Goal: Task Accomplishment & Management: Use online tool/utility

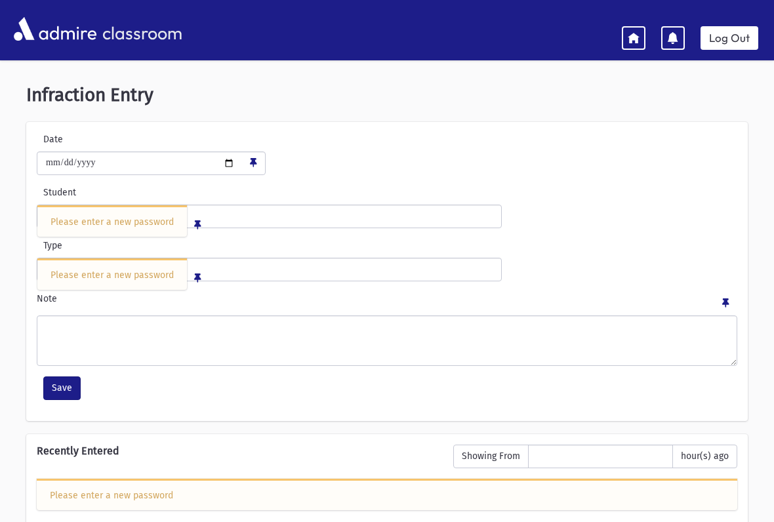
click at [620, 190] on div "Student Please enter a new password" at bounding box center [386, 207] width 707 height 43
click at [625, 31] on link at bounding box center [634, 38] width 24 height 24
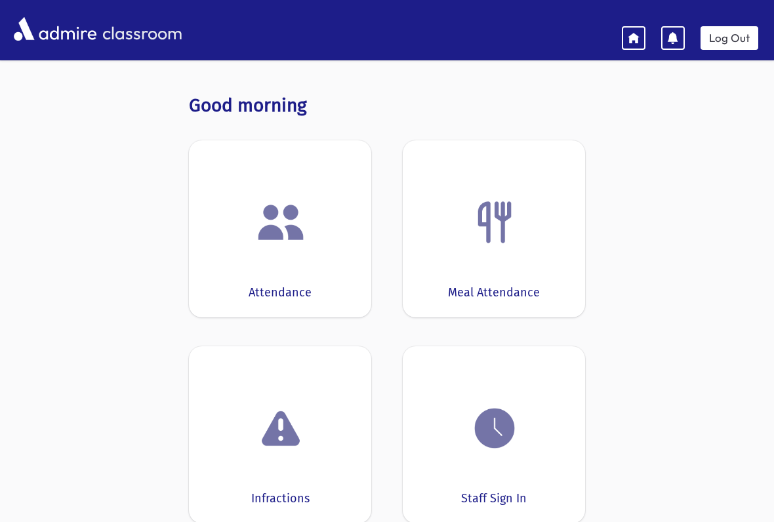
click at [278, 245] on img at bounding box center [281, 222] width 50 height 50
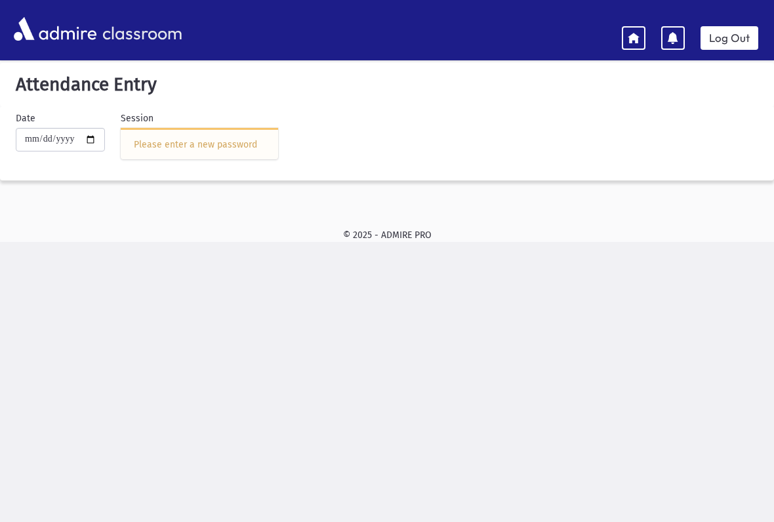
click at [160, 143] on div "Please enter a new password" at bounding box center [199, 145] width 131 height 14
click at [163, 138] on div "Please enter a new password" at bounding box center [199, 145] width 131 height 14
click at [155, 134] on div "Please enter a new password" at bounding box center [199, 143] width 157 height 31
click at [134, 136] on div "Please enter a new password" at bounding box center [199, 143] width 157 height 31
click at [133, 134] on div "Please enter a new password" at bounding box center [199, 143] width 157 height 31
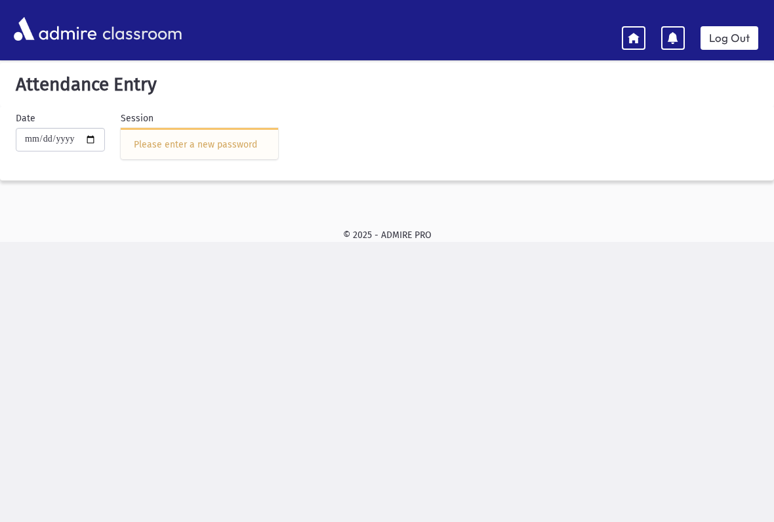
click at [737, 33] on link "Log Out" at bounding box center [729, 38] width 58 height 24
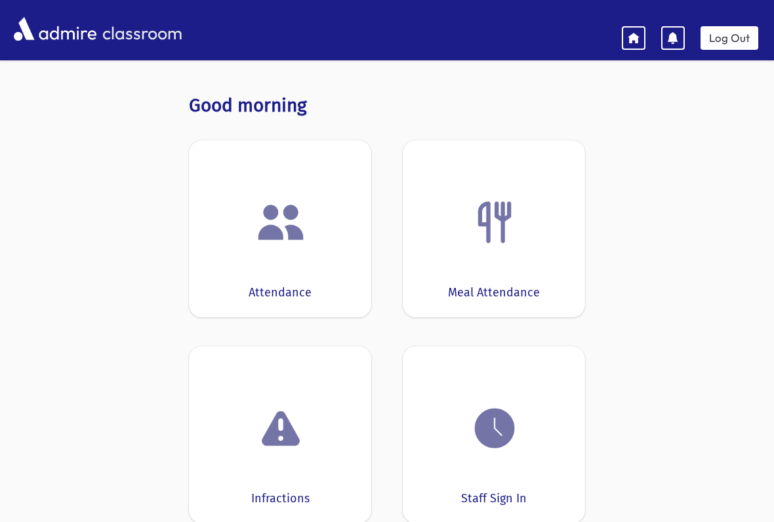
click at [287, 272] on div "Attendance" at bounding box center [280, 228] width 182 height 177
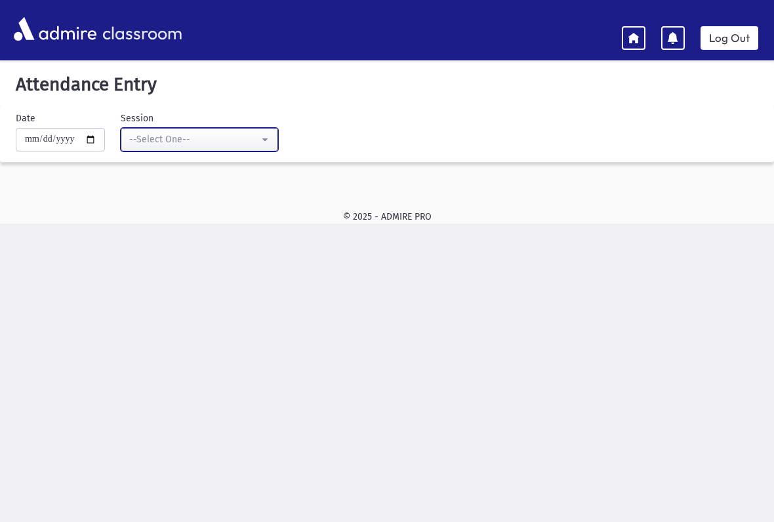
click at [226, 140] on div "--Select One--" at bounding box center [194, 139] width 130 height 14
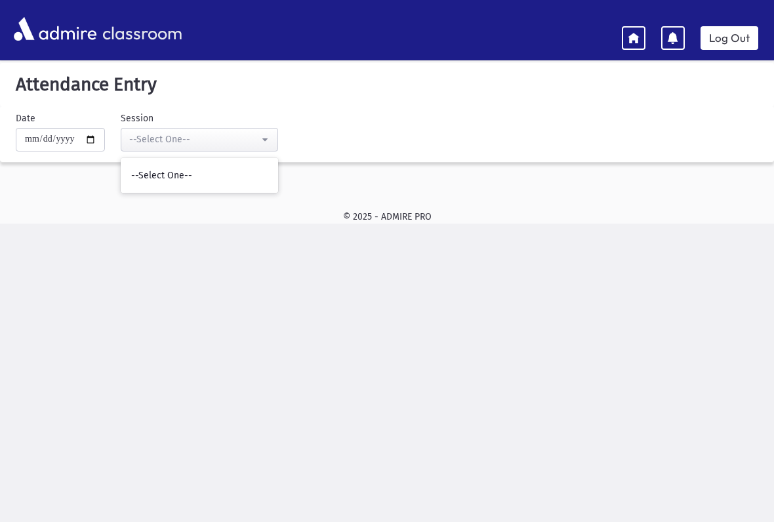
click at [280, 293] on div "**********" at bounding box center [387, 287] width 774 height 522
click at [355, 394] on div "**********" at bounding box center [387, 287] width 774 height 522
click at [630, 27] on link at bounding box center [634, 38] width 24 height 24
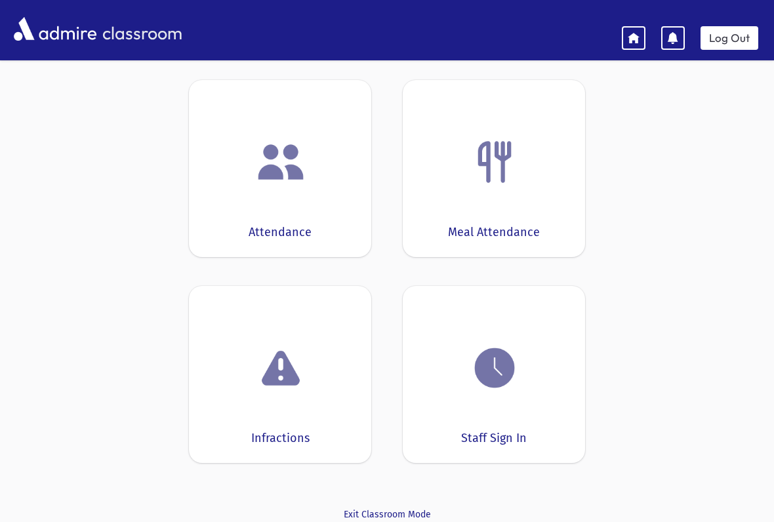
click at [495, 378] on img at bounding box center [495, 368] width 50 height 50
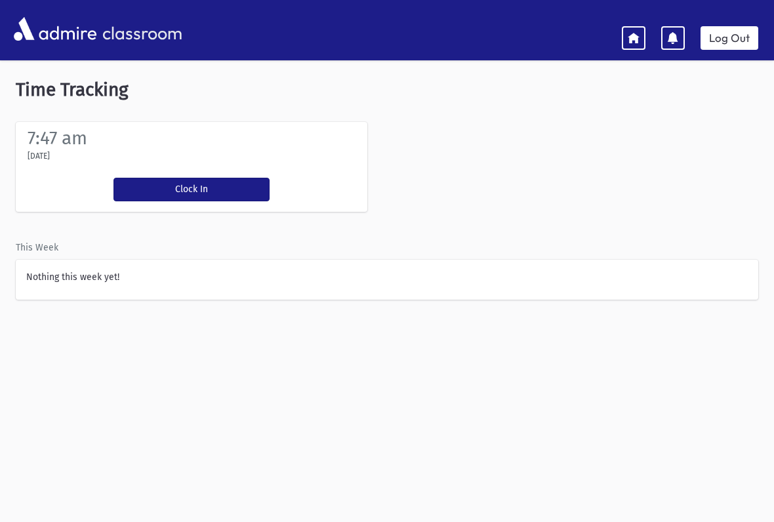
click at [171, 191] on button "Clock In" at bounding box center [191, 190] width 156 height 24
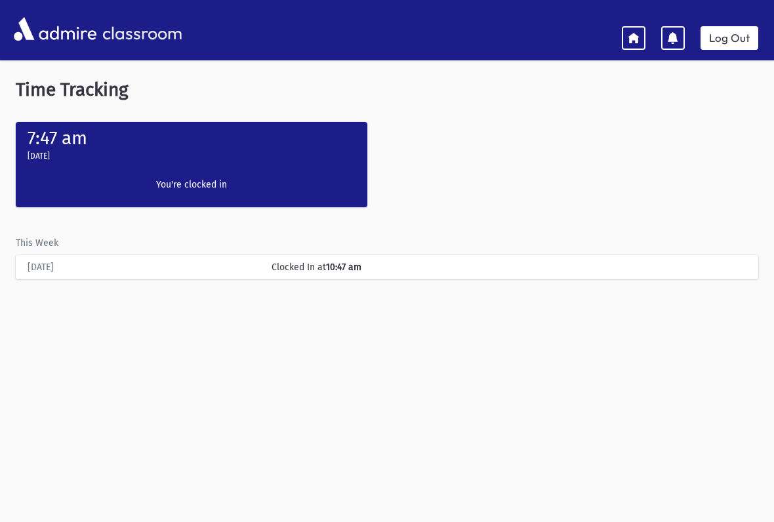
click at [257, 379] on div "Time Tracking 7:47 am [DATE] Clock In You're clocked in This Week [DATE] Clocke…" at bounding box center [387, 305] width 774 height 485
click at [20, 452] on div "Time Tracking 7:47 am [DATE] Clock In You're clocked in This Week [DATE] Clocke…" at bounding box center [387, 305] width 774 height 485
click at [266, 268] on div "Clocked In at 10:47 am" at bounding box center [509, 267] width 488 height 14
click at [629, 48] on link at bounding box center [634, 38] width 24 height 24
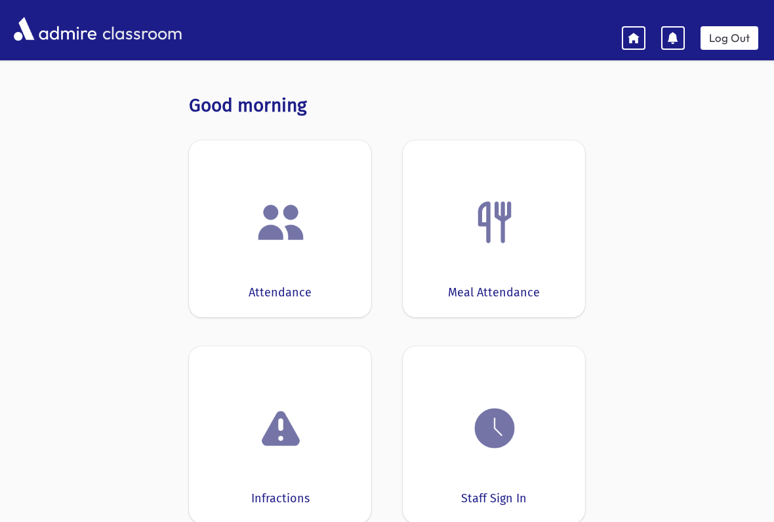
click at [287, 228] on img at bounding box center [281, 222] width 50 height 50
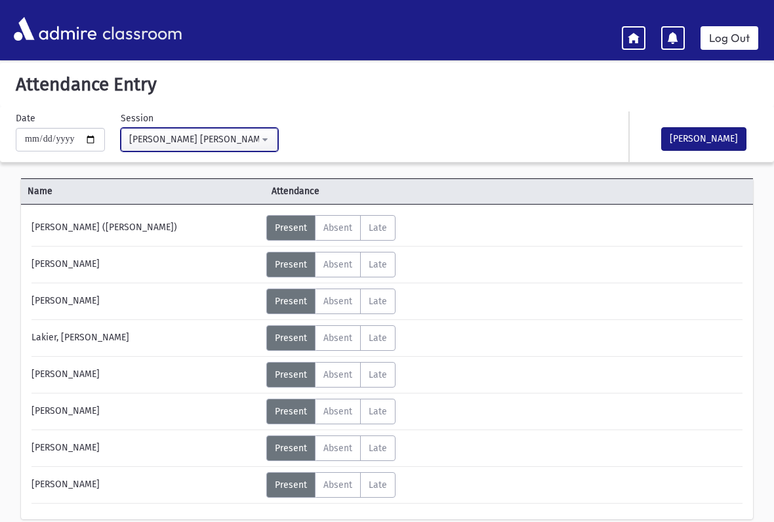
click at [234, 139] on div "Morah Rivki Cohen-Limudei Kodesh(9:00AM-1:00PM)" at bounding box center [194, 139] width 130 height 14
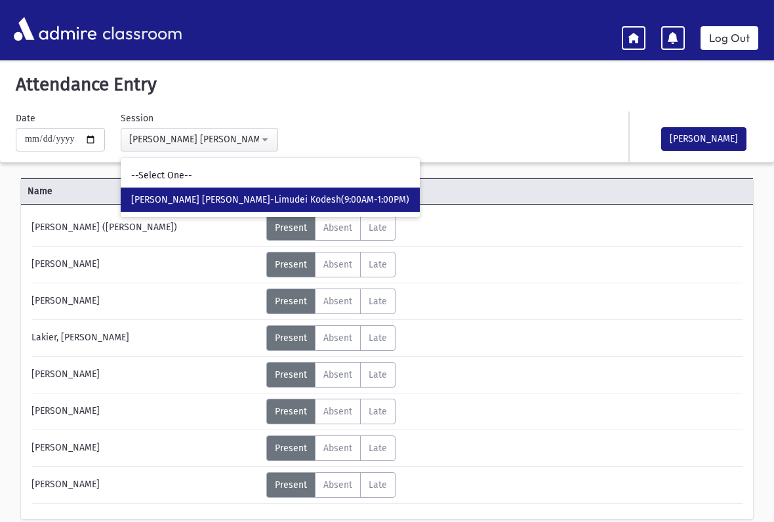
click at [386, 79] on h5 "Attendance Entry" at bounding box center [386, 84] width 753 height 22
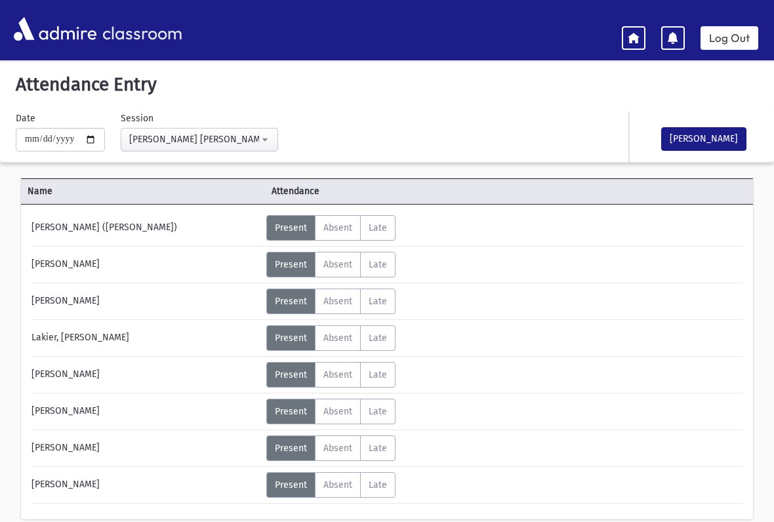
click at [466, 86] on h5 "Attendance Entry" at bounding box center [386, 84] width 753 height 22
click at [632, 35] on icon at bounding box center [634, 37] width 12 height 12
click at [631, 47] on link at bounding box center [634, 38] width 24 height 24
click at [635, 31] on icon at bounding box center [634, 37] width 12 height 12
click at [632, 35] on icon at bounding box center [634, 37] width 12 height 12
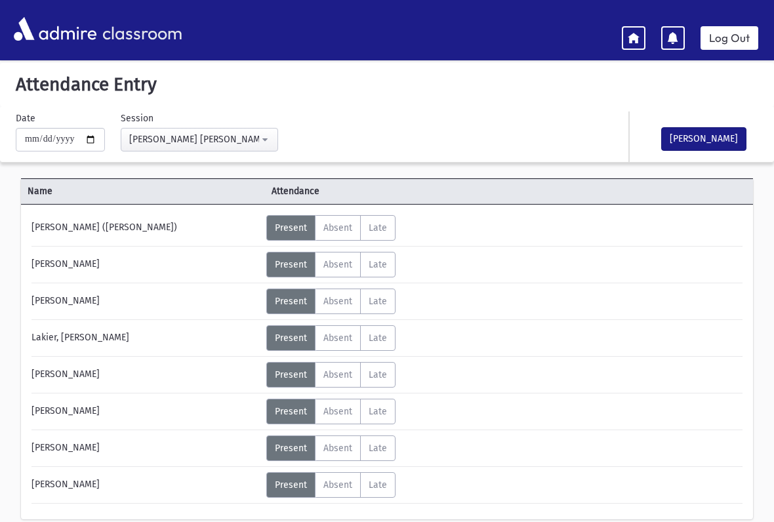
click at [630, 35] on icon at bounding box center [634, 37] width 12 height 12
click at [624, 33] on link at bounding box center [634, 38] width 24 height 24
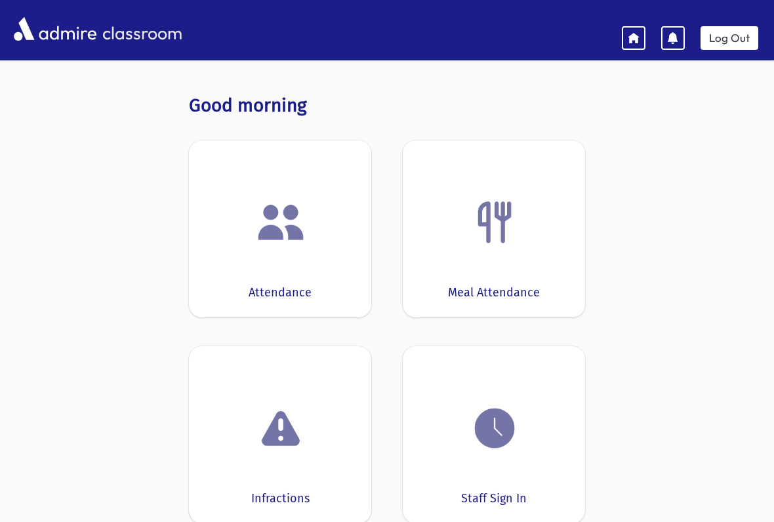
click at [487, 416] on img at bounding box center [495, 428] width 50 height 50
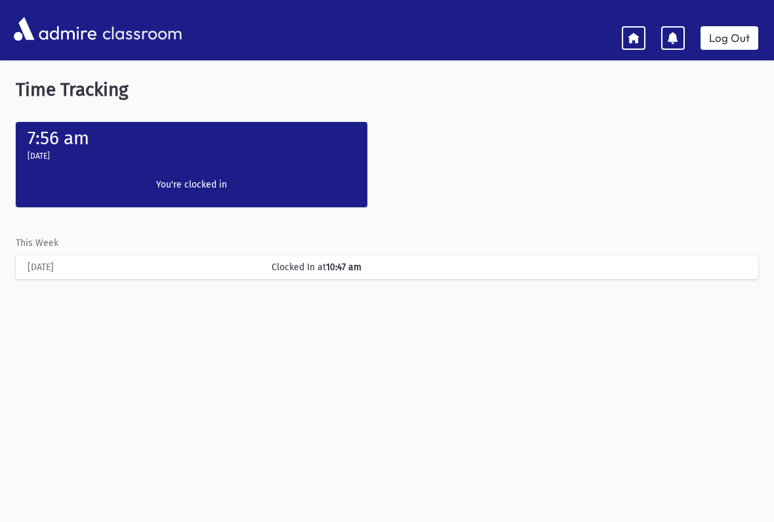
click at [264, 266] on div "Today" at bounding box center [143, 267] width 244 height 14
click at [193, 159] on div "Tuesday, 9/2/2025" at bounding box center [191, 158] width 338 height 18
click at [202, 178] on label "You're clocked in" at bounding box center [191, 185] width 156 height 14
click at [50, 158] on label "Tuesday, 9/2/2025" at bounding box center [39, 156] width 22 height 12
click at [45, 155] on label "Tuesday, 9/2/2025" at bounding box center [39, 156] width 22 height 12
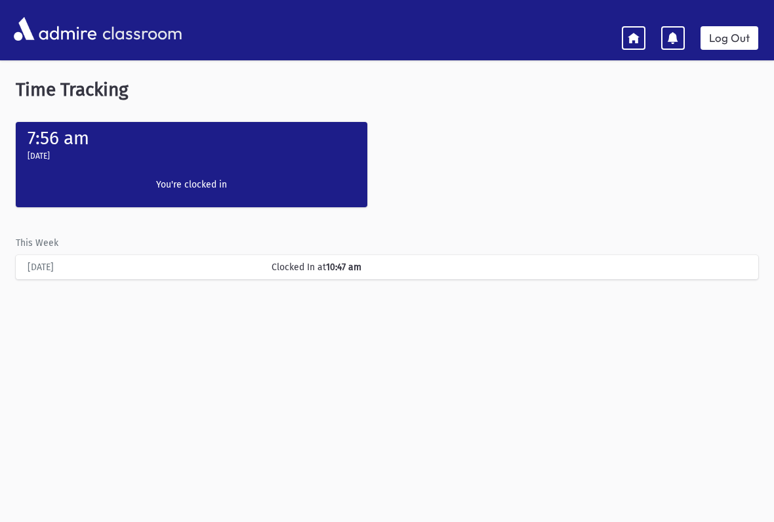
click at [89, 146] on label "7:56 am" at bounding box center [59, 138] width 62 height 22
click at [50, 155] on label "Tuesday, 9/2/2025" at bounding box center [39, 156] width 22 height 12
click at [77, 166] on div "Tuesday, 9/2/2025" at bounding box center [191, 158] width 338 height 18
click at [62, 137] on label "7:56 am" at bounding box center [59, 138] width 62 height 22
click at [109, 117] on div "Time Tracking 7:56 am Tuesday, 9/2/2025 Clock In You're clocked in This Week To…" at bounding box center [387, 305] width 774 height 485
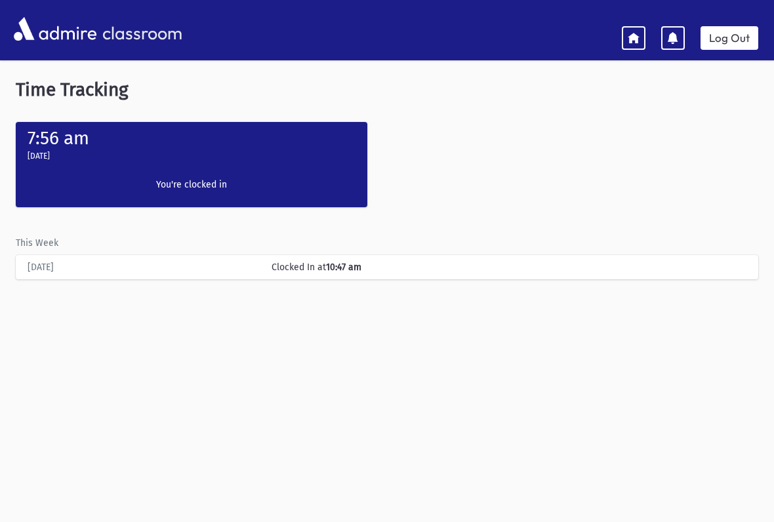
click at [182, 169] on div "Clock In You're clocked in" at bounding box center [191, 187] width 169 height 40
click at [56, 131] on label "7:56 am" at bounding box center [59, 138] width 62 height 22
click at [53, 136] on label "7:56 am" at bounding box center [59, 138] width 62 height 22
click at [624, 30] on link at bounding box center [634, 38] width 24 height 24
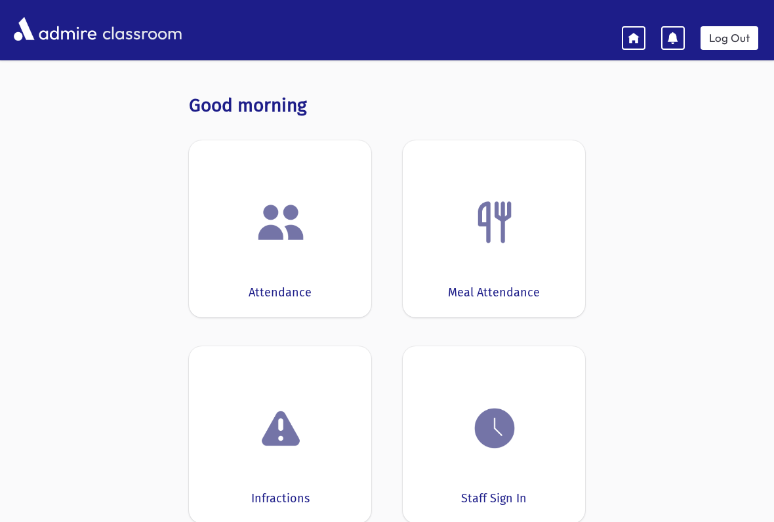
click at [507, 238] on img at bounding box center [495, 222] width 50 height 50
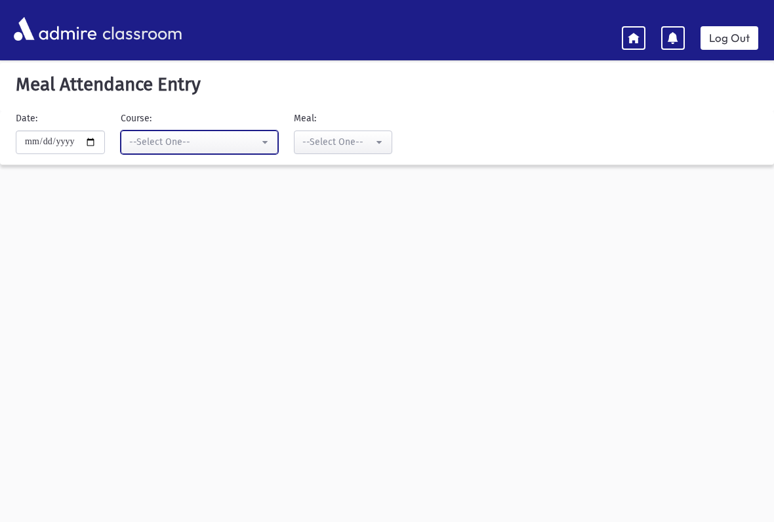
click at [253, 138] on button "--Select One--" at bounding box center [199, 143] width 157 height 24
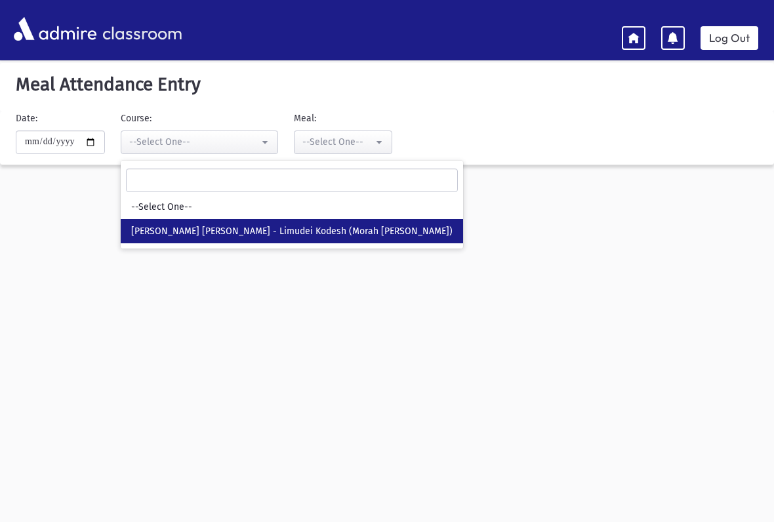
click at [277, 232] on span "Morah Rivki Cohen - Limudei Kodesh (Morah Rivki Cohen)" at bounding box center [291, 231] width 321 height 13
select select "***"
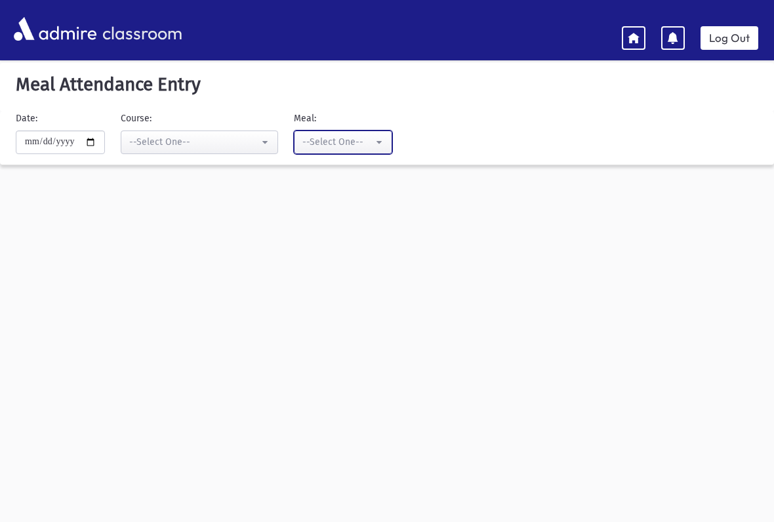
click at [361, 146] on button "--Select One--" at bounding box center [343, 143] width 98 height 24
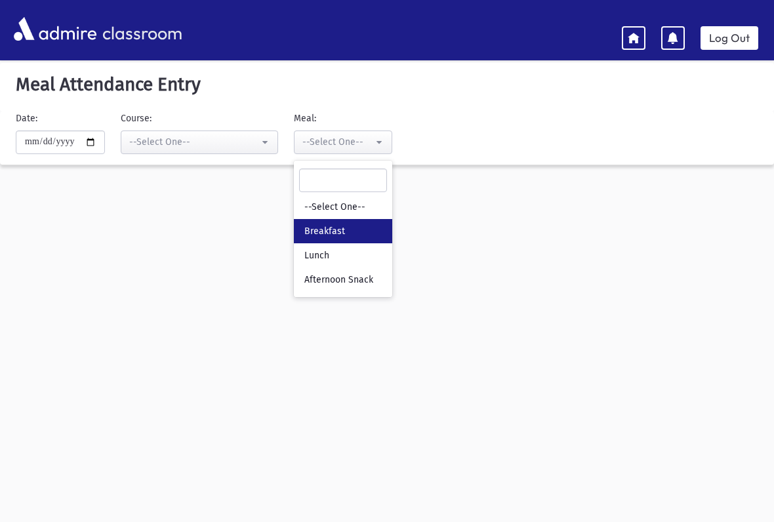
click at [311, 234] on span "Breakfast" at bounding box center [324, 231] width 41 height 13
select select "*"
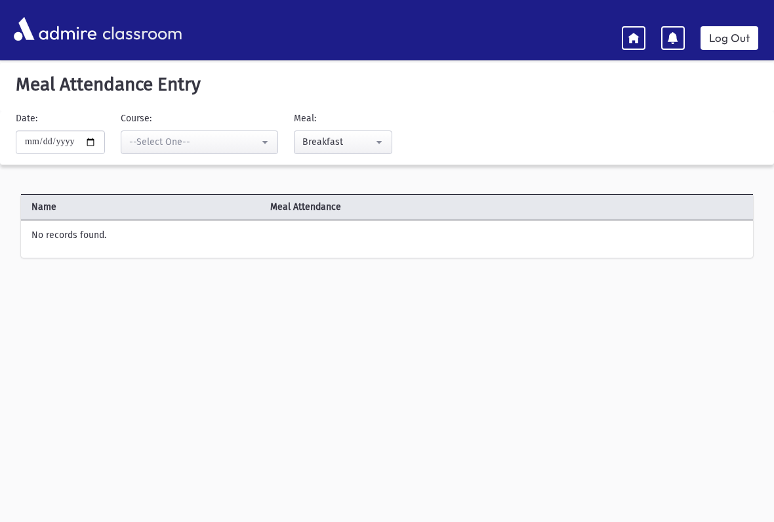
click at [628, 48] on link at bounding box center [634, 38] width 24 height 24
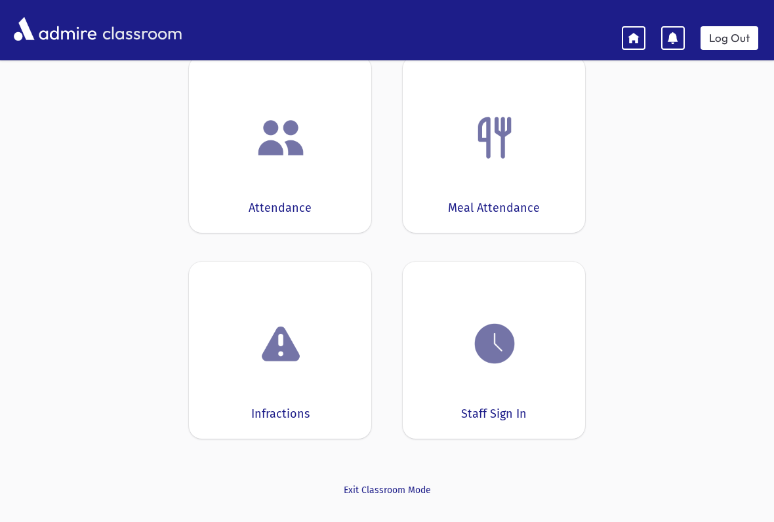
scroll to position [104, 0]
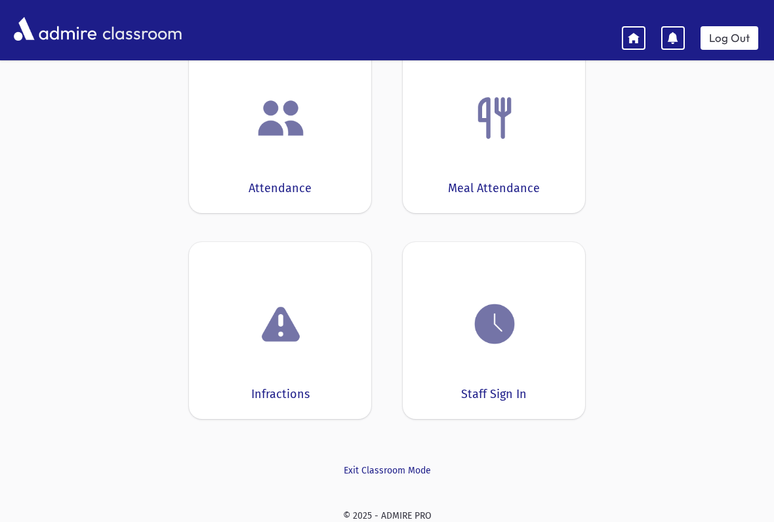
click at [352, 460] on div "Good morning Attendance Meal Attendance Infractions Staff Sign In Exit Classroo…" at bounding box center [387, 233] width 396 height 487
click at [382, 476] on link "Exit Classroom Mode" at bounding box center [387, 471] width 396 height 14
